Goal: Navigation & Orientation: Find specific page/section

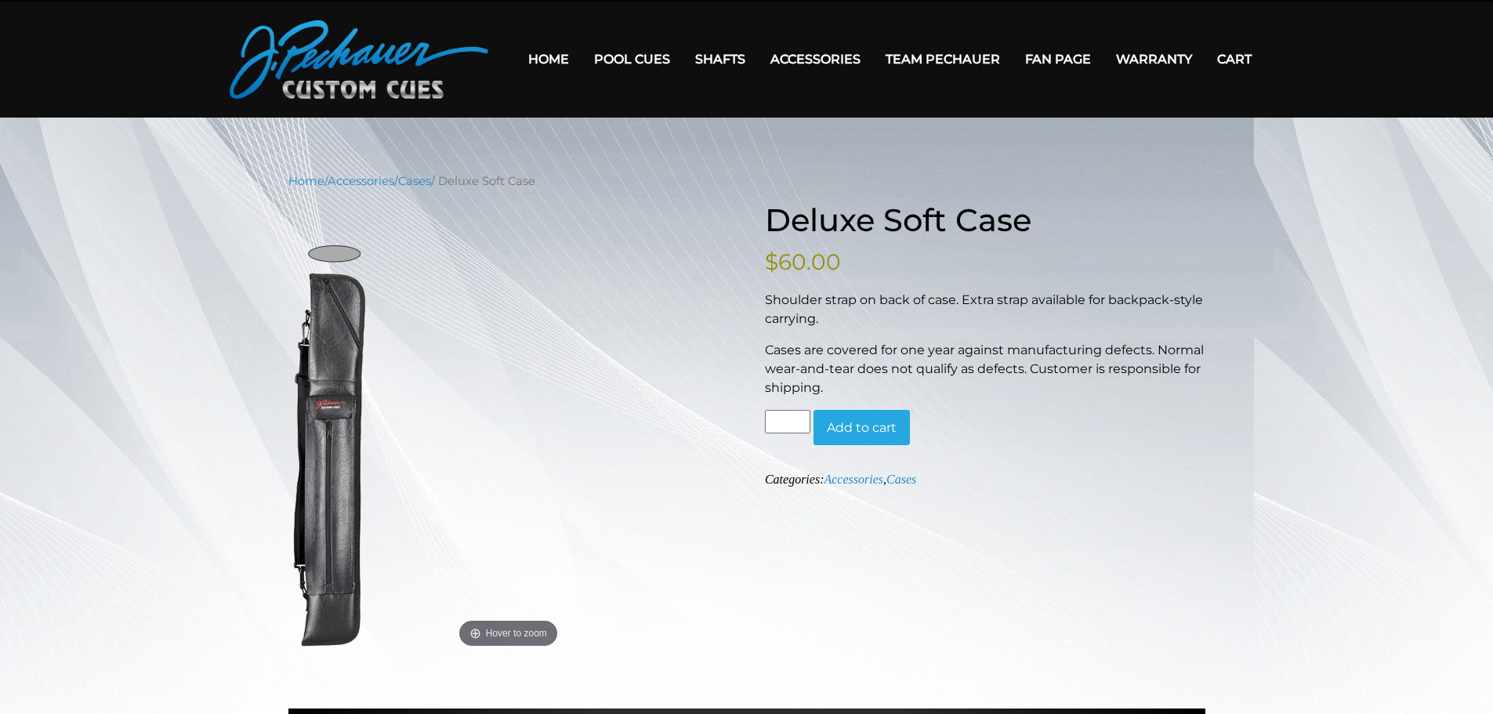
scroll to position [39, 0]
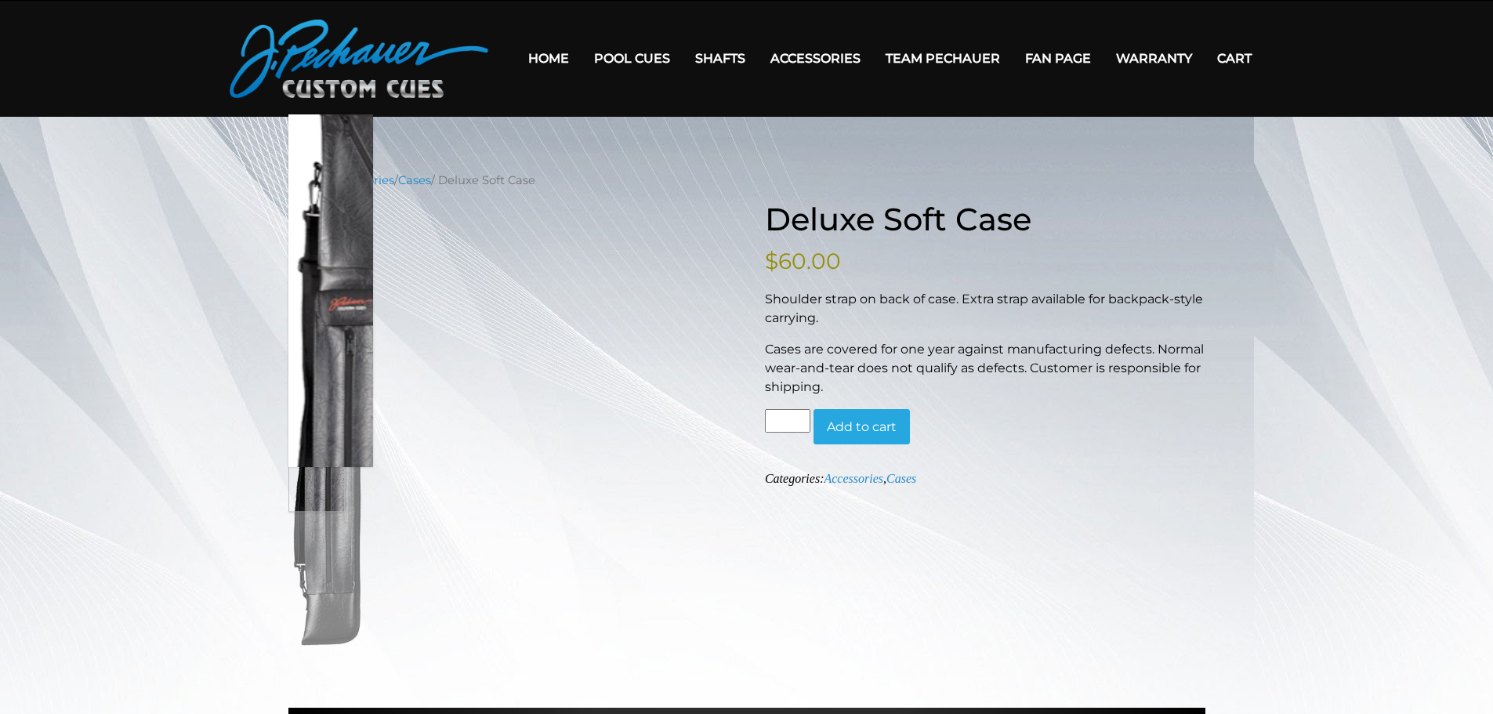
click at [313, 394] on img at bounding box center [330, 435] width 85 height 431
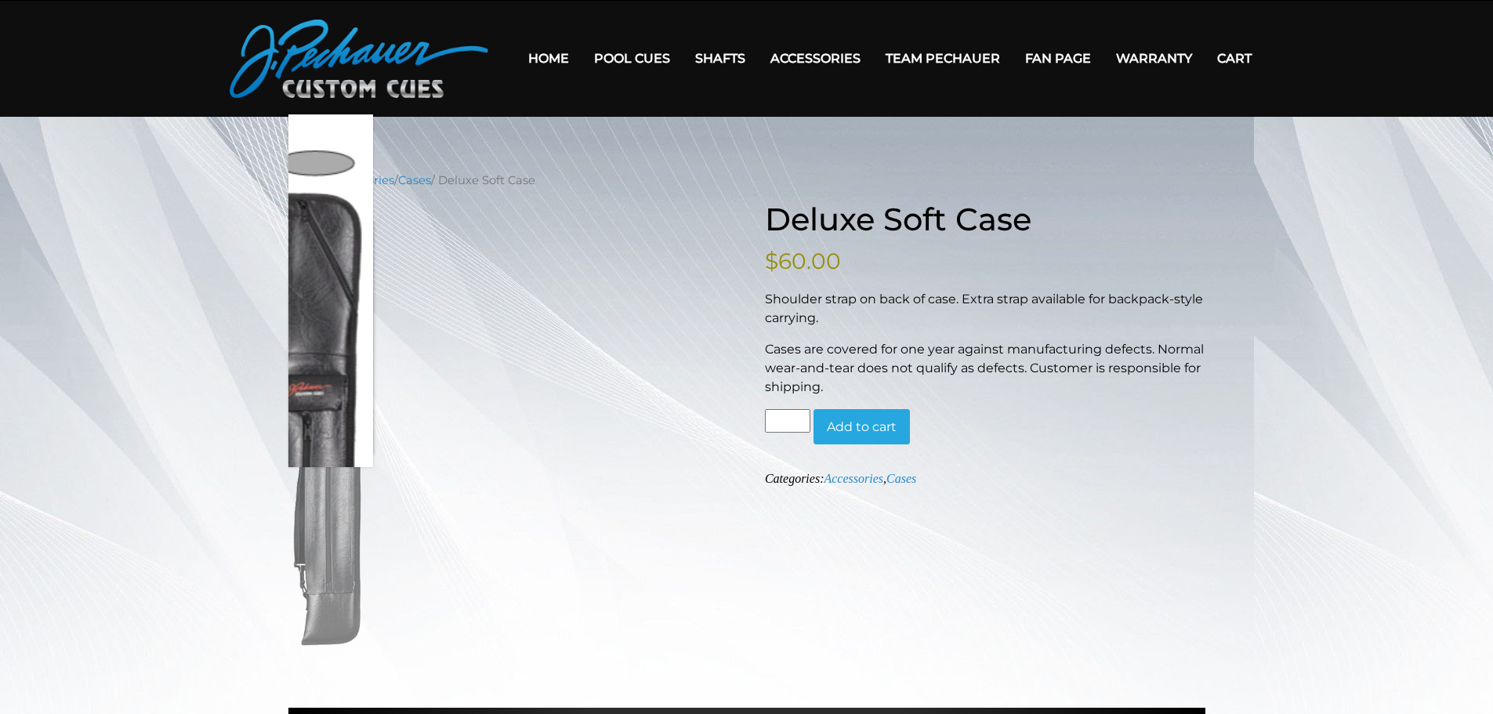
click at [583, 308] on figure "Hover to zoom" at bounding box center [508, 435] width 441 height 431
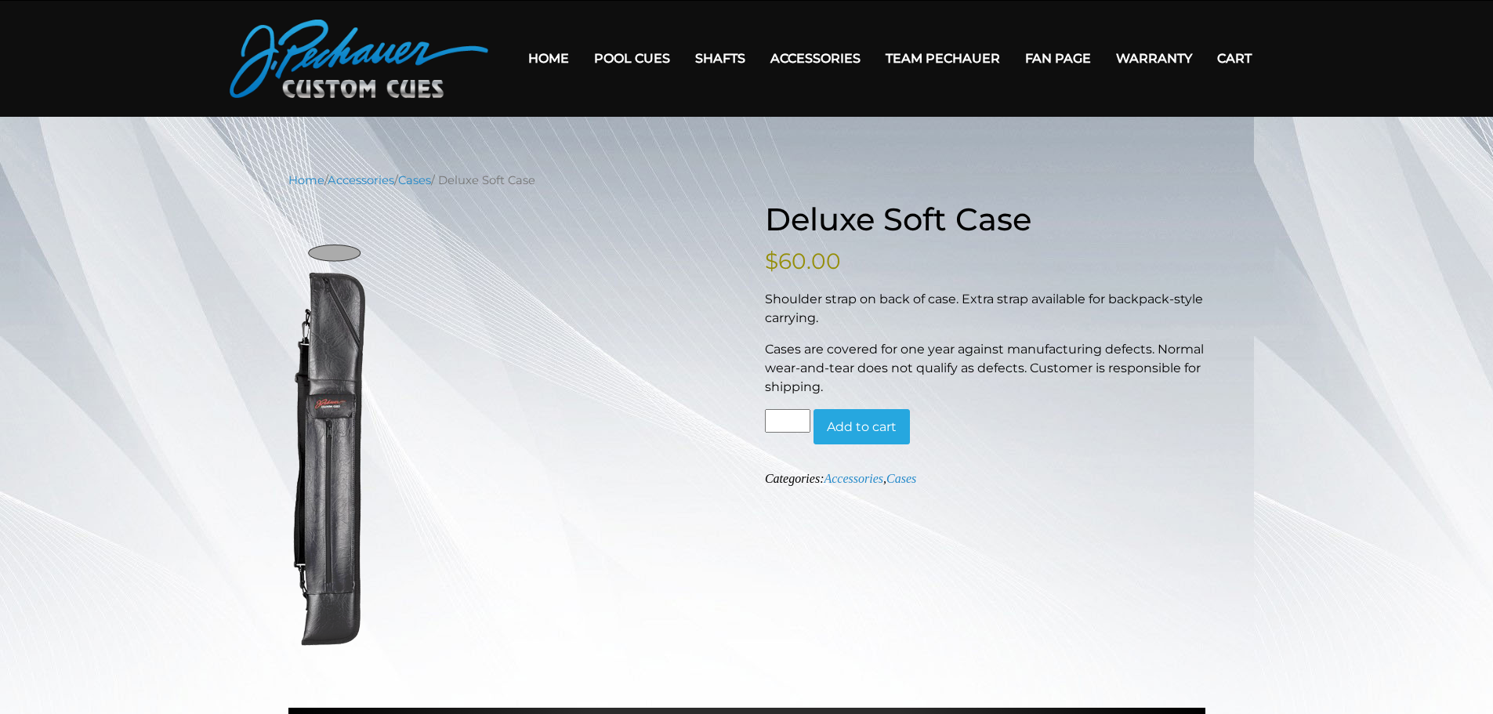
drag, startPoint x: 513, startPoint y: 169, endPoint x: 616, endPoint y: 173, distance: 103.6
click at [616, 173] on main "Home / Accessories / Cases / Deluxe Soft Case Hover to zoom Deluxe Soft Case $ …" at bounding box center [746, 591] width 1493 height 949
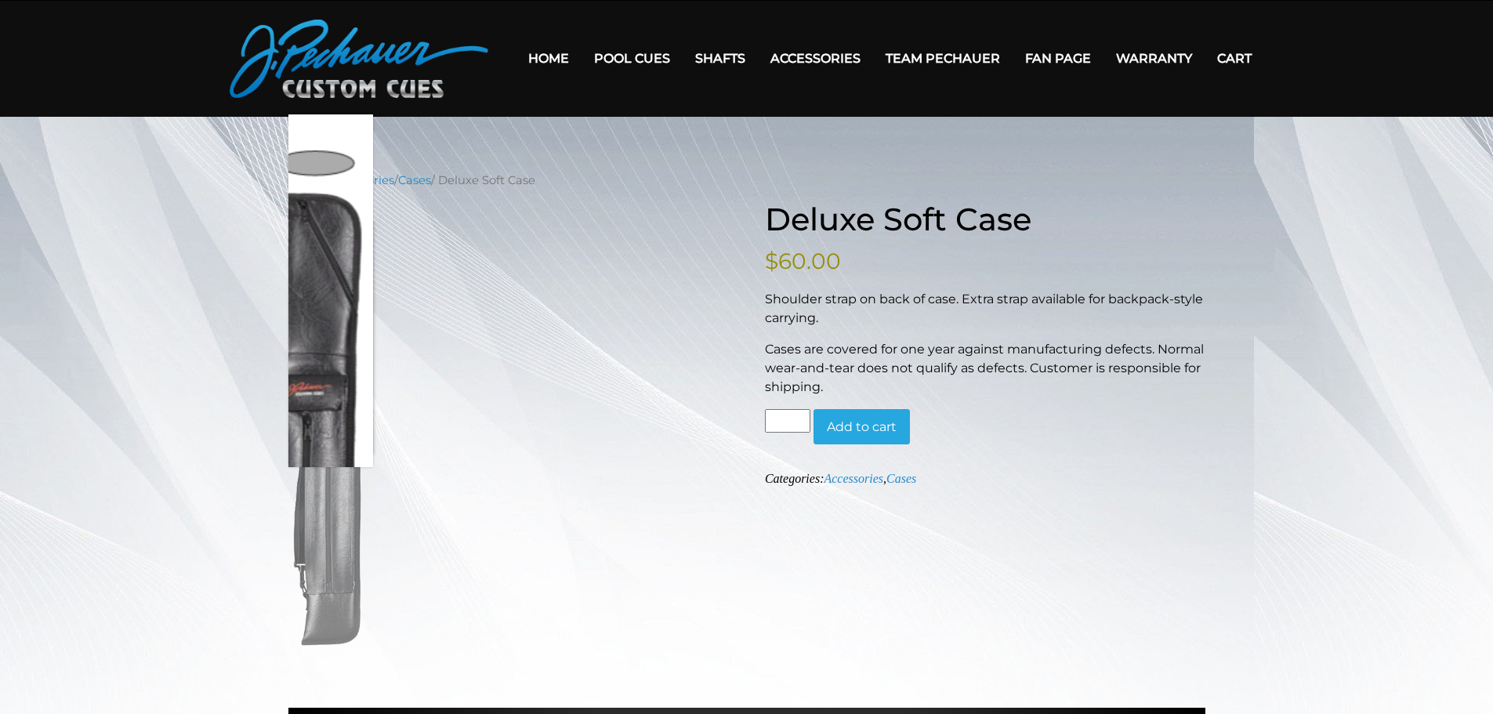
click at [346, 305] on img at bounding box center [330, 435] width 85 height 431
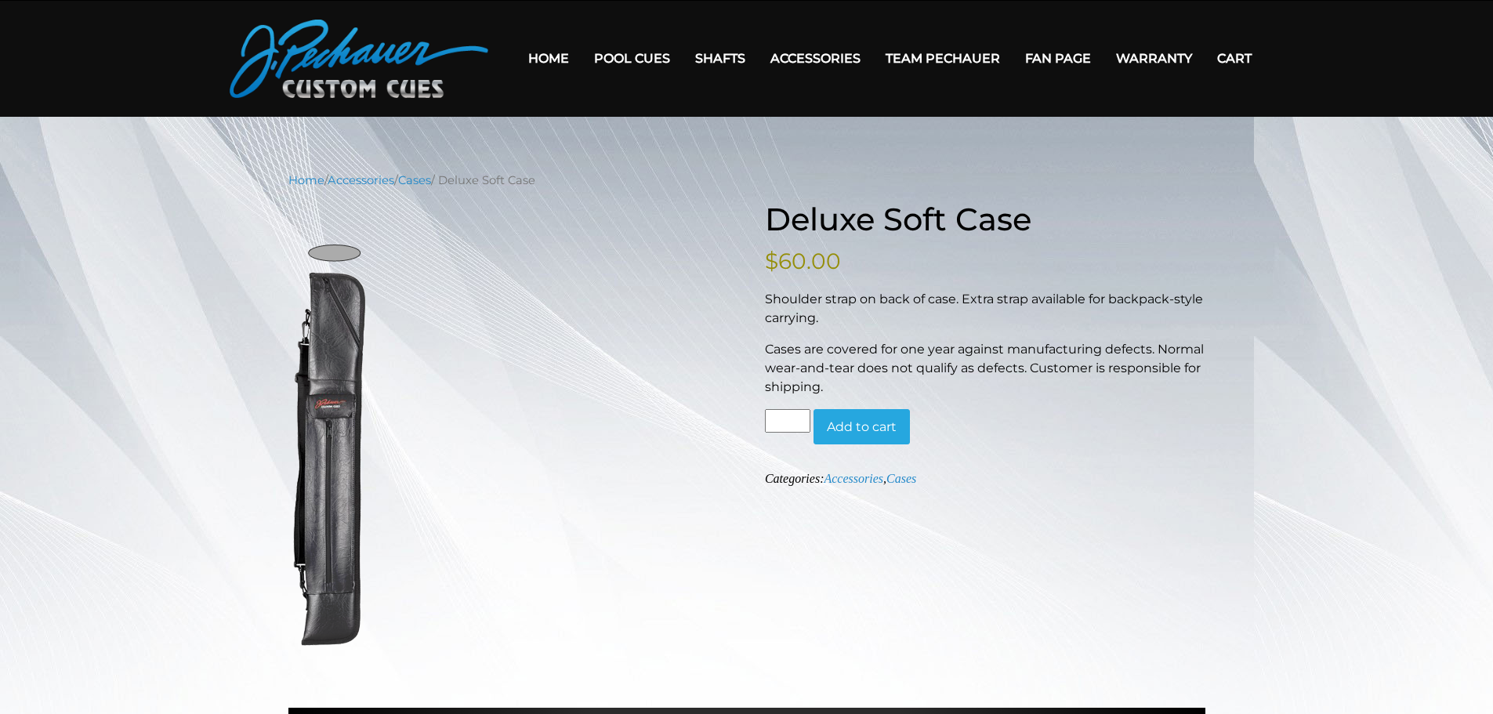
click at [476, 181] on nav "Home / Accessories / Cases / Deluxe Soft Case" at bounding box center [746, 180] width 917 height 17
click at [431, 179] on link "Cases" at bounding box center [414, 180] width 33 height 14
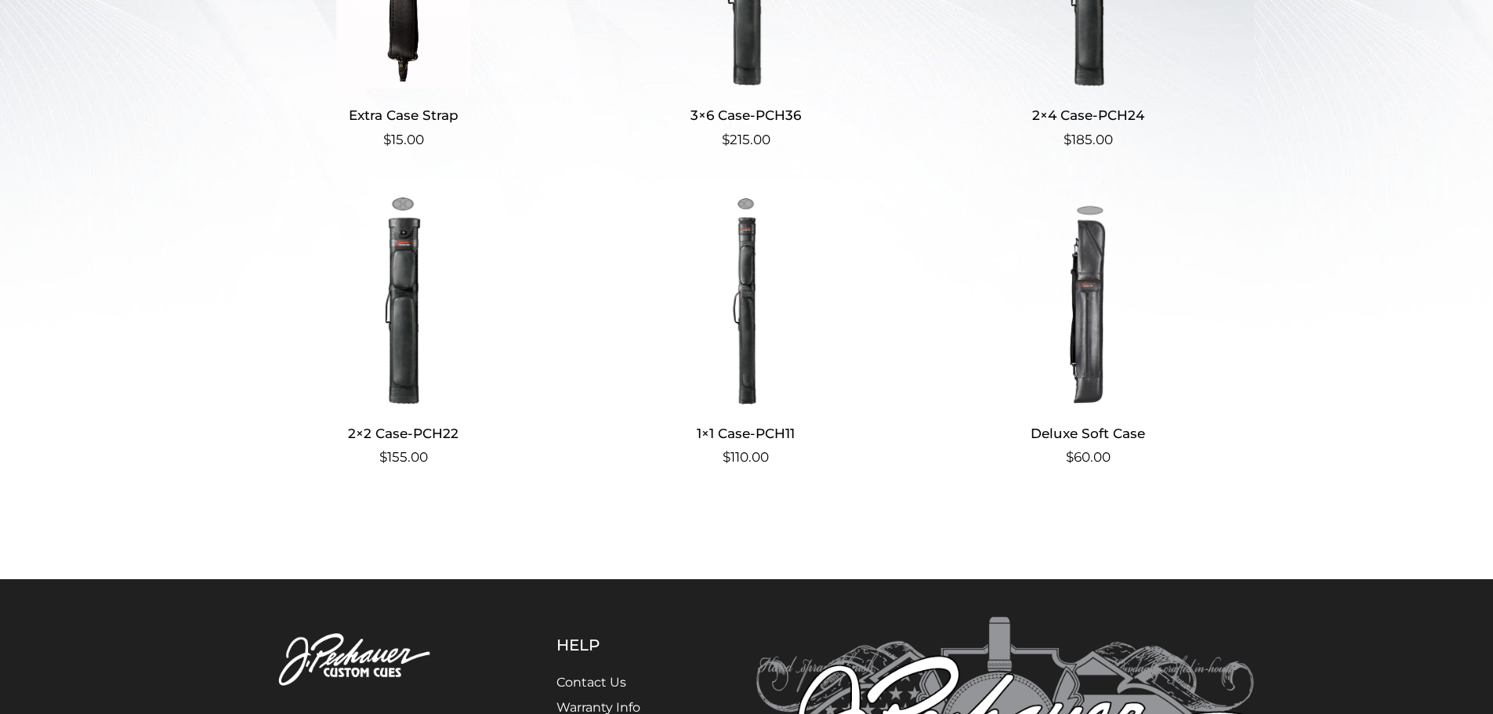
scroll to position [576, 0]
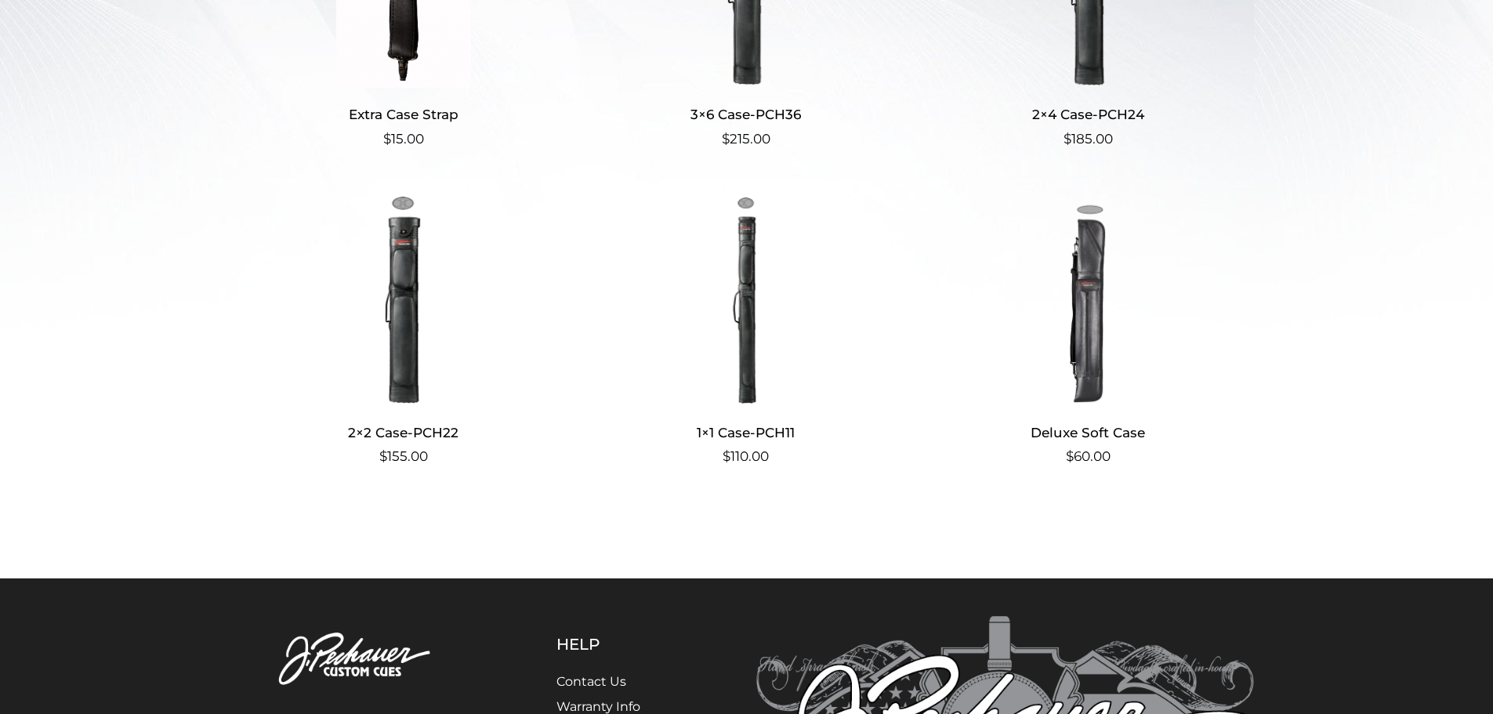
click at [1311, 183] on main "**********" at bounding box center [746, 79] width 1493 height 999
